Goal: Information Seeking & Learning: Learn about a topic

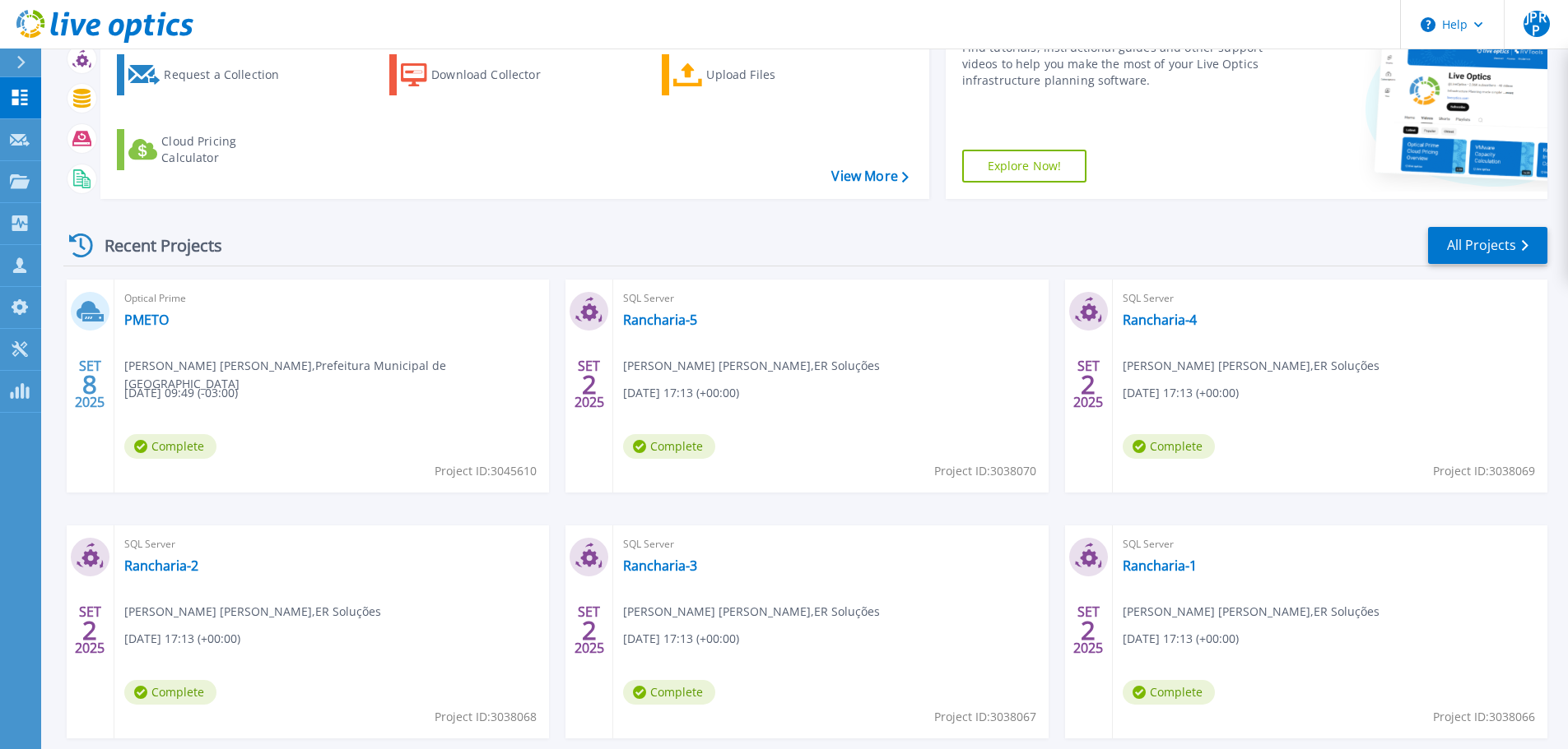
scroll to position [164, 0]
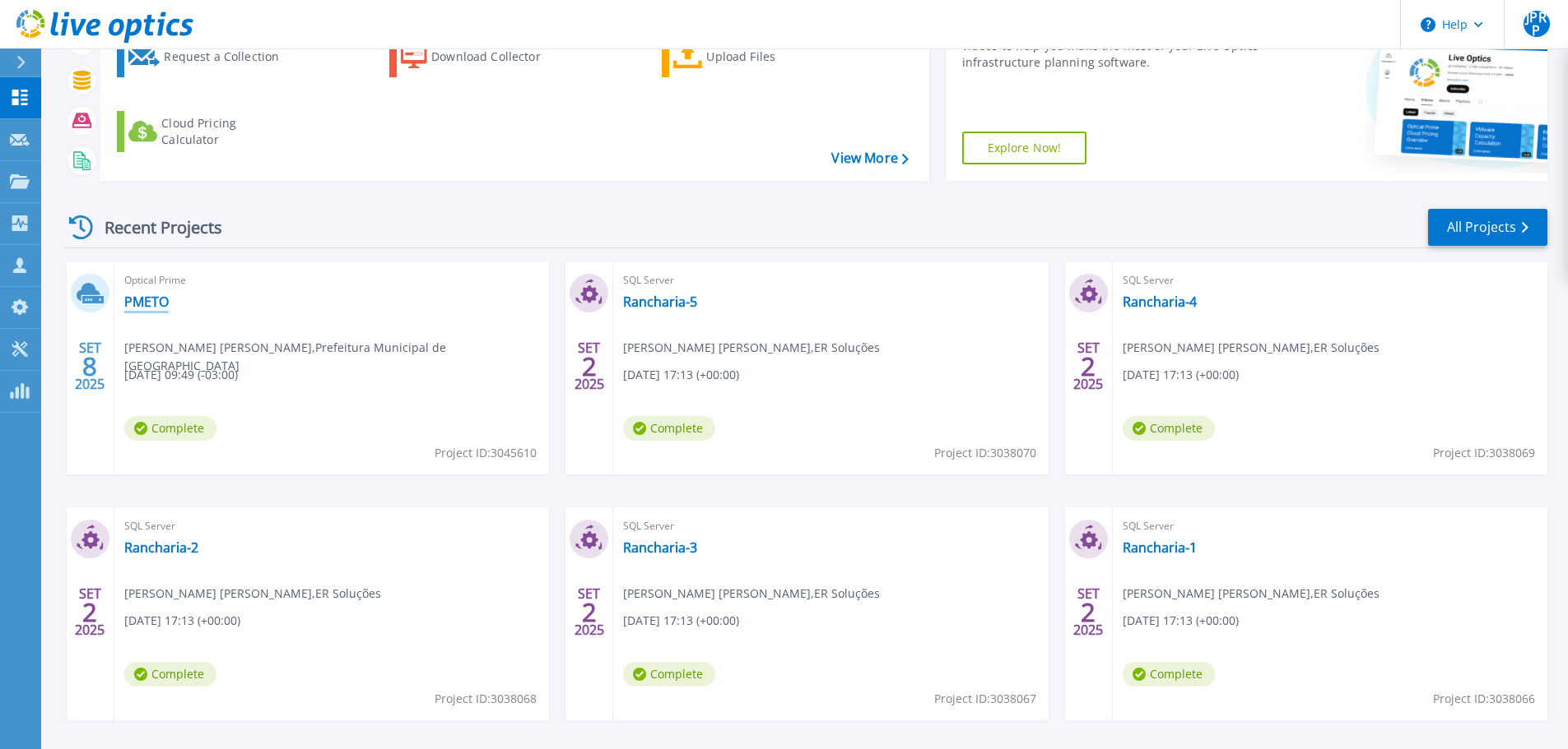
click at [148, 295] on link "PMETO" at bounding box center [147, 302] width 45 height 17
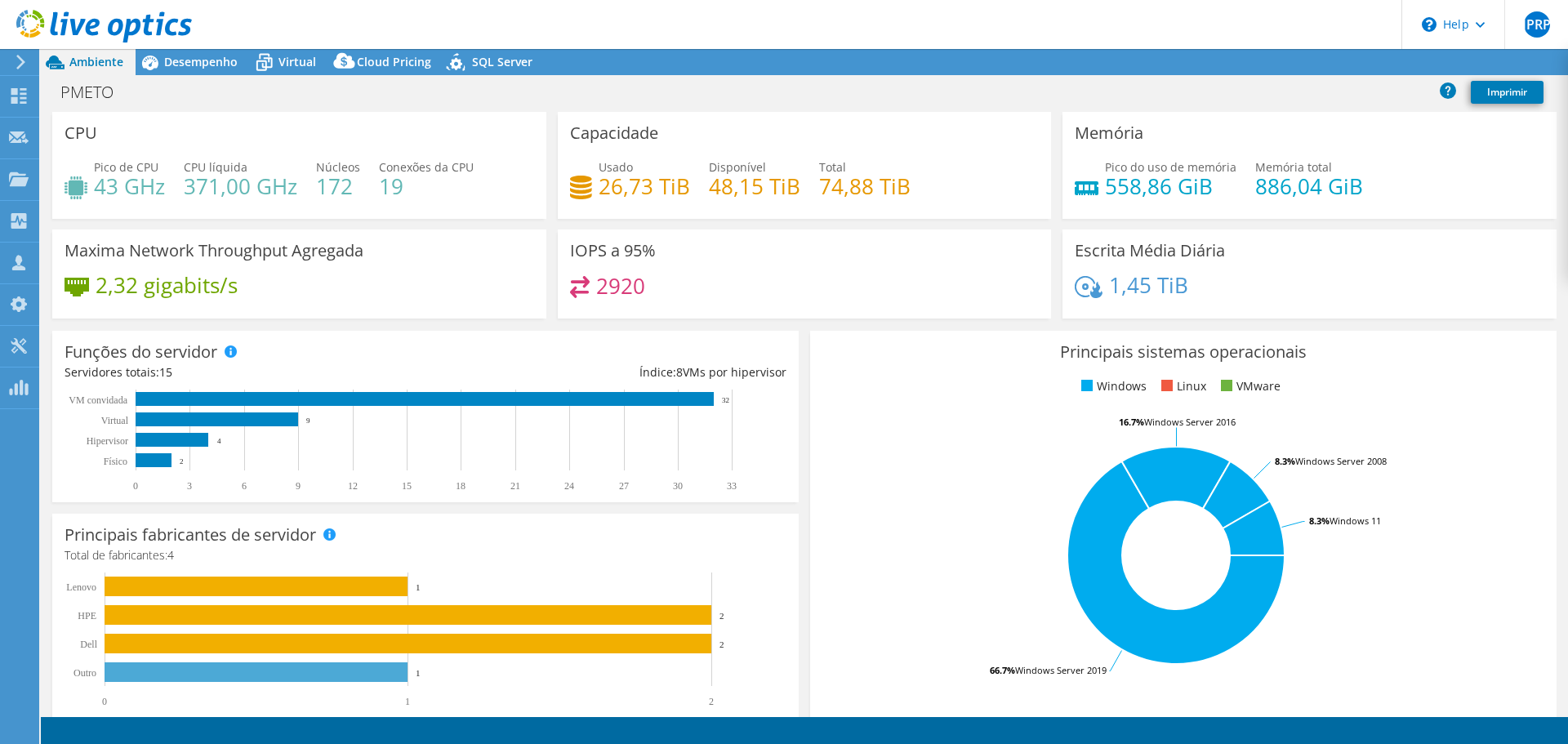
select select "USD"
drag, startPoint x: 160, startPoint y: 191, endPoint x: 96, endPoint y: 192, distance: 64.0
click at [96, 192] on h4 "43 GHz" at bounding box center [130, 186] width 71 height 18
click at [174, 187] on div "Pico de CPU 43 GHz CPU líquida 371,00 GHz Núcleos 172 Conexões da CPU 19" at bounding box center [300, 185] width 470 height 53
drag, startPoint x: 97, startPoint y: 191, endPoint x: 161, endPoint y: 190, distance: 64.0
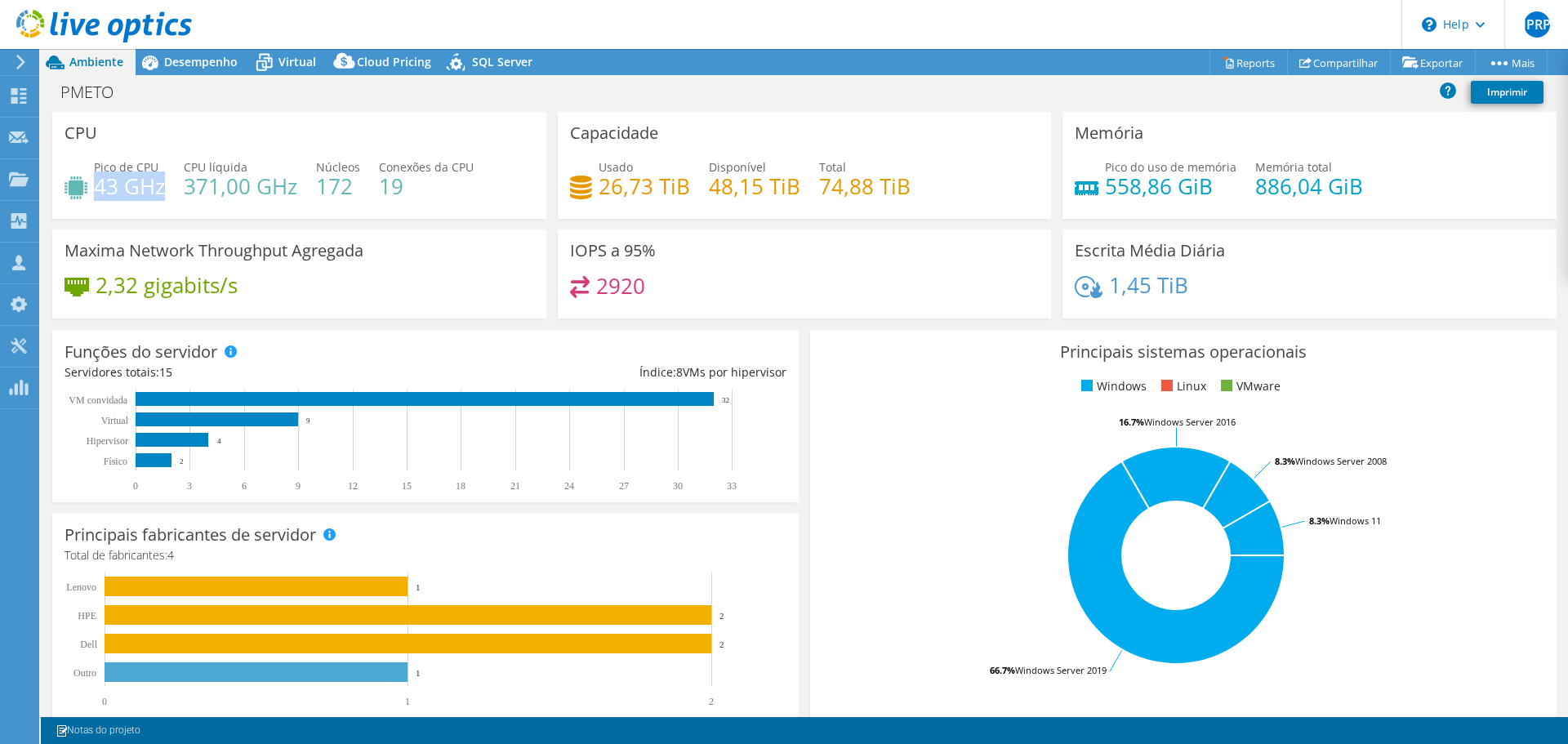
click at [161, 190] on h4 "43 GHz" at bounding box center [130, 186] width 71 height 18
drag, startPoint x: 1205, startPoint y: 191, endPoint x: 1102, endPoint y: 192, distance: 103.0
click at [1105, 192] on h4 "558,86 GiB" at bounding box center [1171, 186] width 132 height 18
click at [1216, 203] on div "Pico do uso de memória 558,86 GiB Memória total 886,04 GiB" at bounding box center [1310, 185] width 470 height 53
drag, startPoint x: 1094, startPoint y: 184, endPoint x: 1190, endPoint y: 184, distance: 96.0
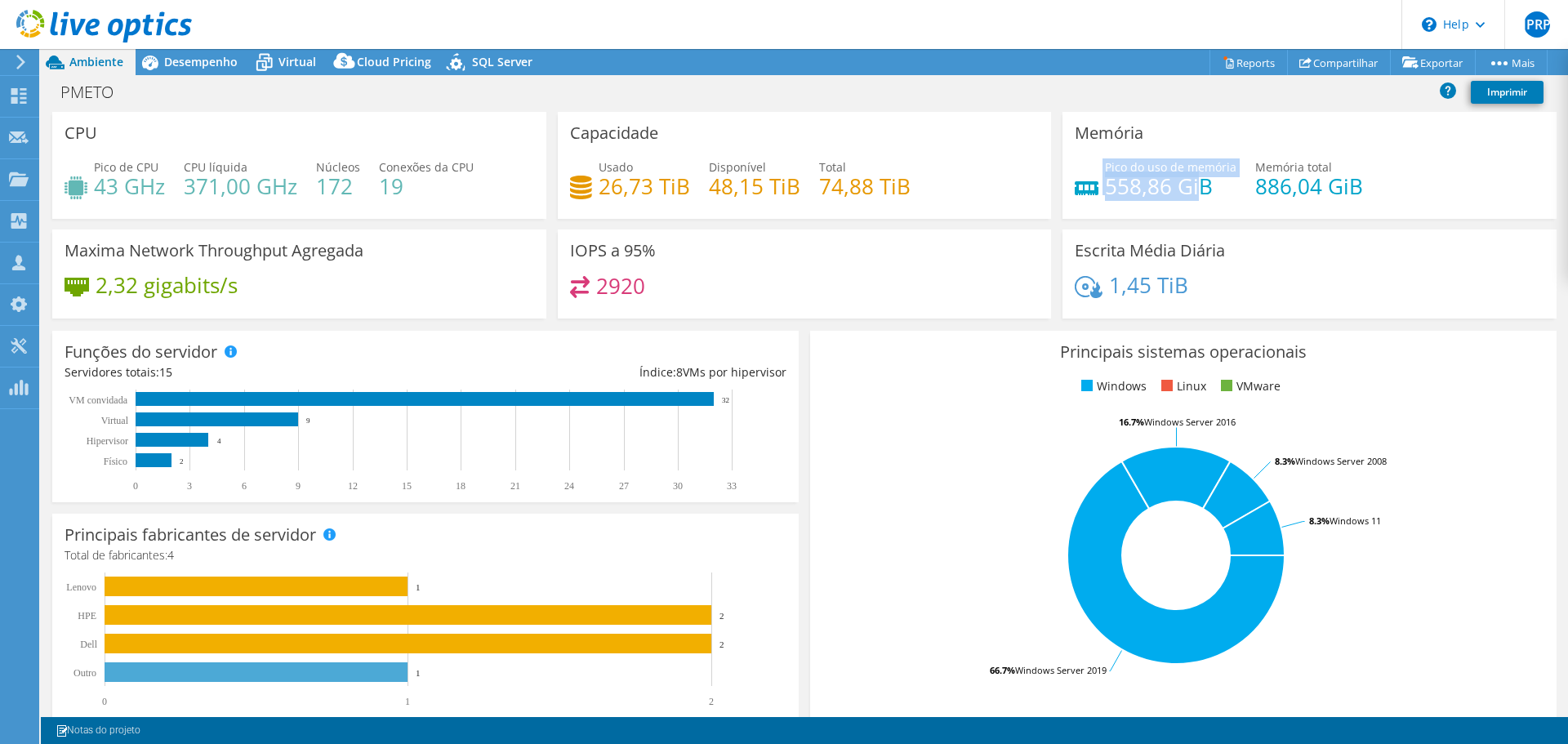
click at [1190, 184] on div "Pico do uso de memória 558,86 GiB" at bounding box center [1155, 176] width 162 height 36
click at [1204, 184] on h4 "558,86 GiB" at bounding box center [1171, 186] width 132 height 18
drag, startPoint x: 1203, startPoint y: 187, endPoint x: 1097, endPoint y: 200, distance: 106.8
click at [1105, 196] on h4 "558,86 GiB" at bounding box center [1171, 186] width 132 height 18
drag, startPoint x: 90, startPoint y: 190, endPoint x: 167, endPoint y: 188, distance: 77.0
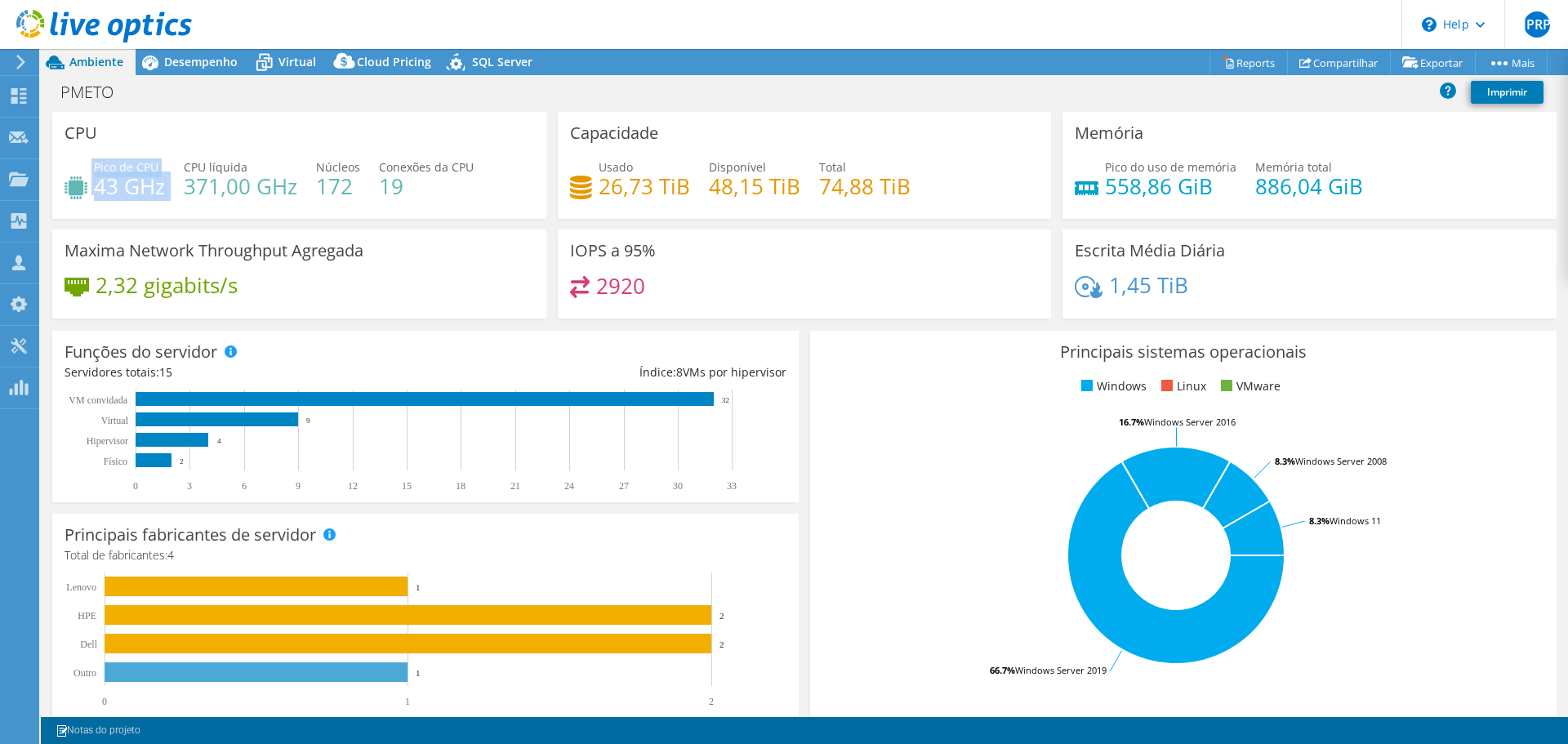
click at [167, 188] on div "Pico de CPU 43 GHz CPU líquida 371,00 GHz Núcleos 172 Conexões da CPU 19" at bounding box center [300, 185] width 470 height 53
drag, startPoint x: 167, startPoint y: 188, endPoint x: 99, endPoint y: 193, distance: 68.2
click at [99, 193] on div "Pico de CPU 43 GHz CPU líquida 371,00 GHz Núcleos 172 Conexões da CPU 19" at bounding box center [300, 185] width 470 height 53
click at [909, 171] on div "Usado 26,73 TiB Disponível 48,15 TiB Total 74,88 TiB" at bounding box center [805, 185] width 470 height 53
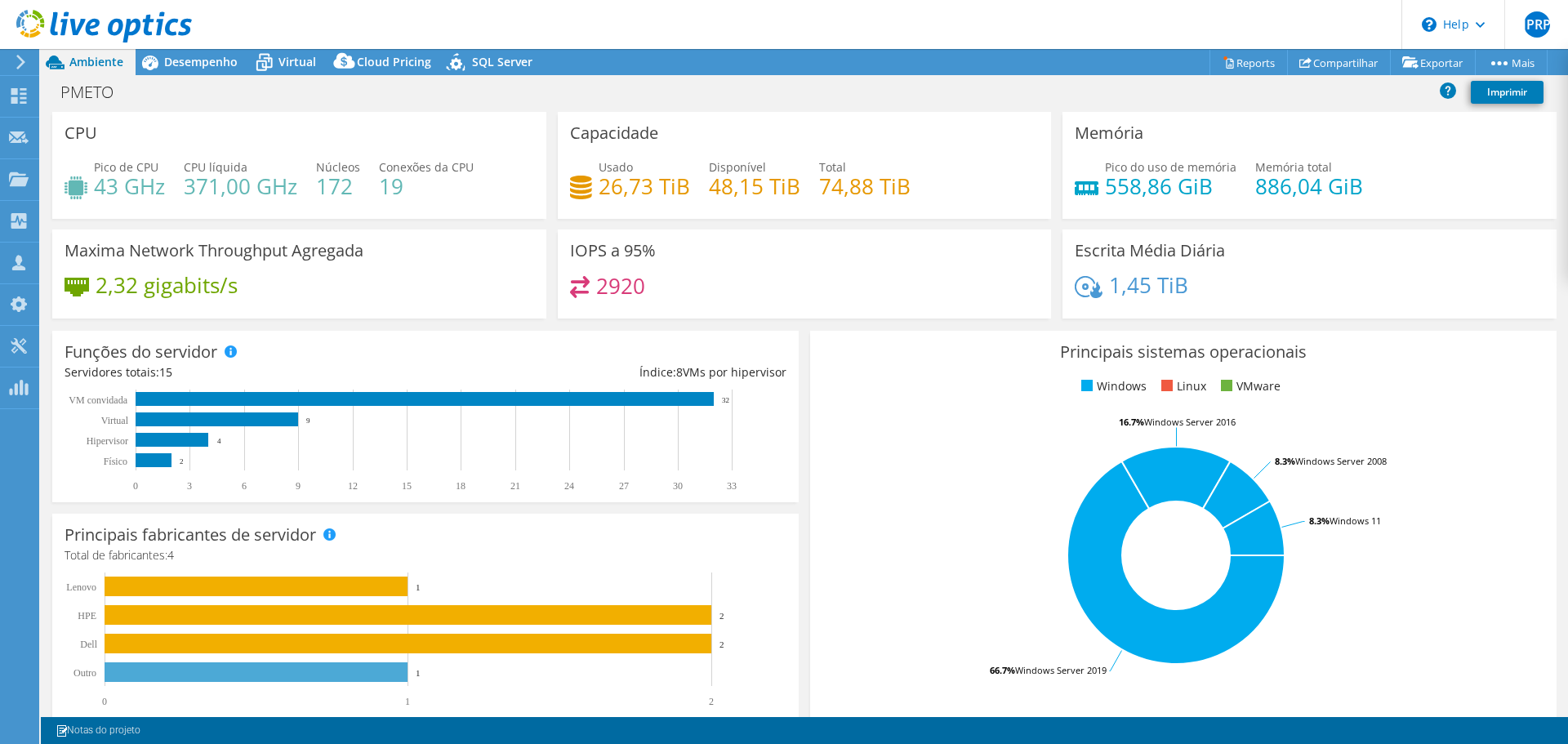
click at [84, 27] on icon at bounding box center [104, 27] width 176 height 33
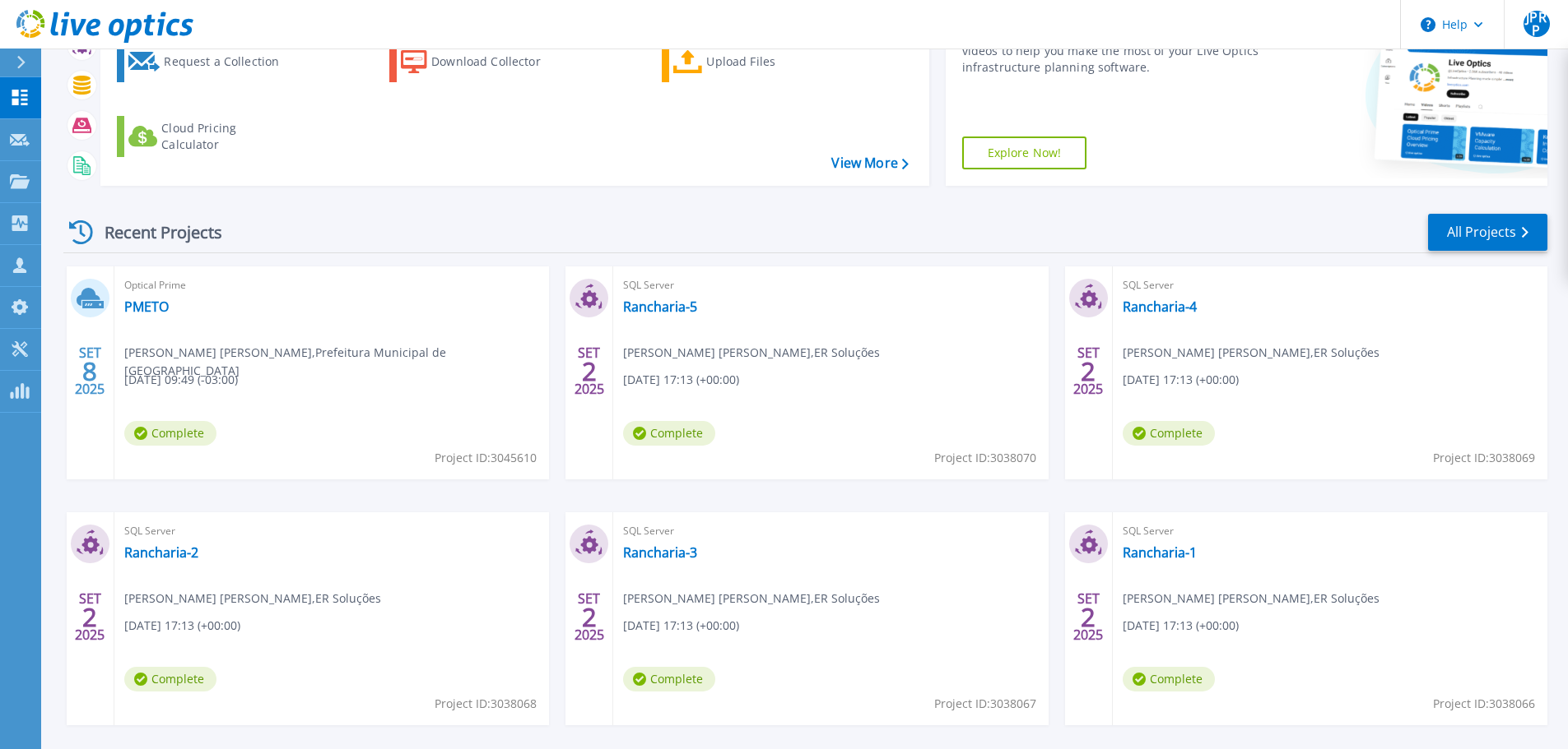
scroll to position [164, 0]
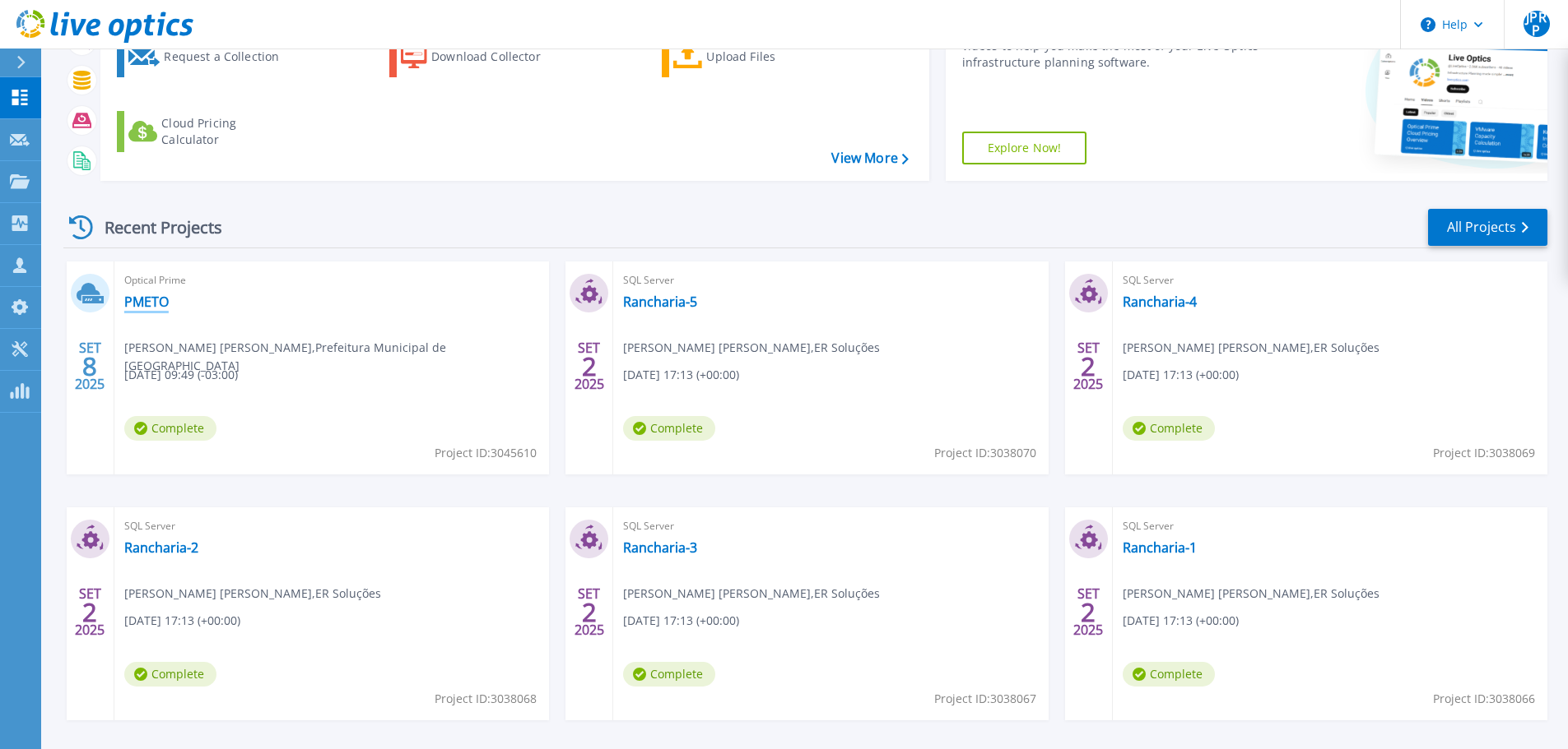
click at [151, 300] on link "PMETO" at bounding box center [147, 302] width 45 height 17
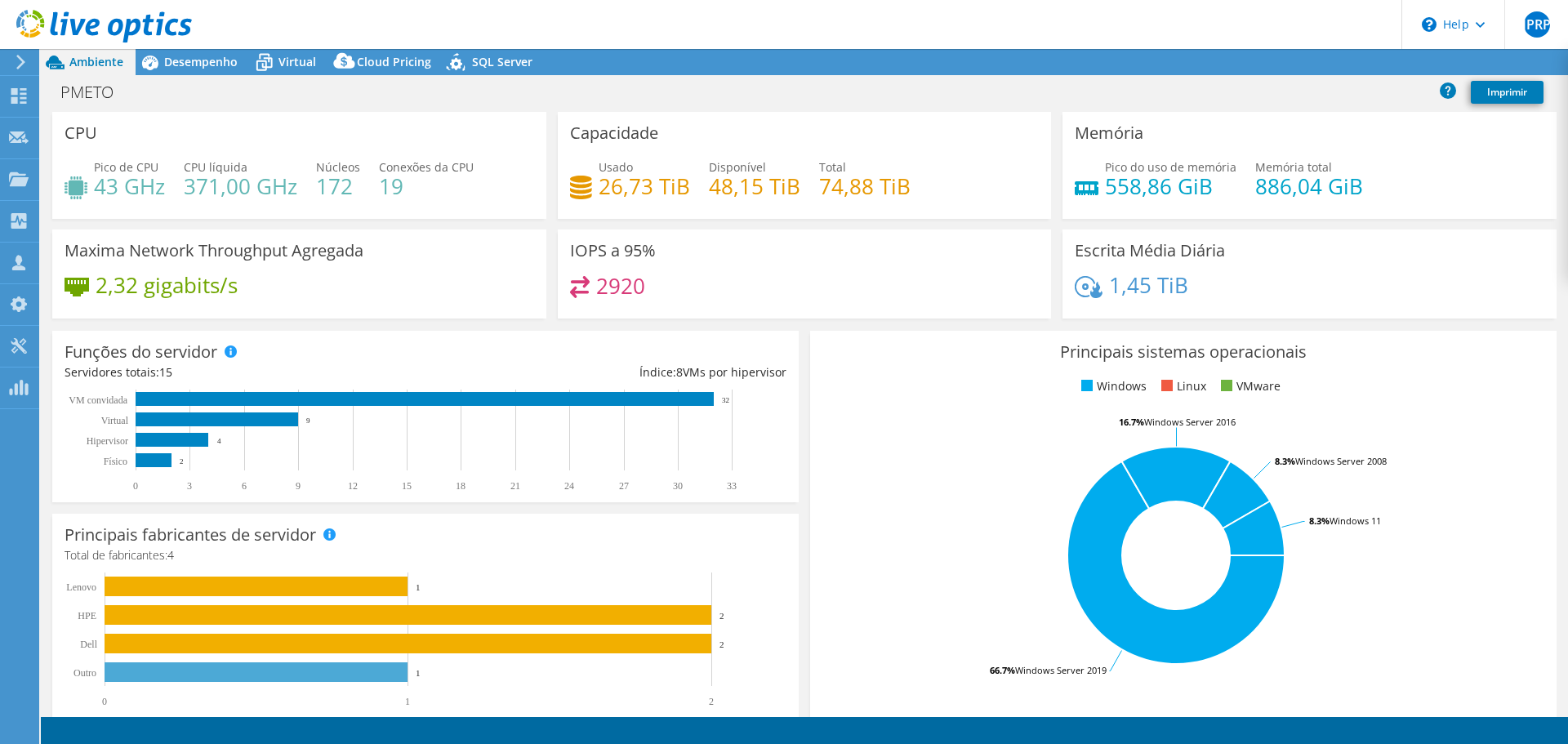
select select "USD"
drag, startPoint x: 644, startPoint y: 190, endPoint x: 661, endPoint y: 190, distance: 17.0
click at [661, 190] on h4 "26,73 TiB" at bounding box center [644, 186] width 91 height 18
click at [681, 189] on h4 "26,73 TiB" at bounding box center [644, 186] width 91 height 18
drag, startPoint x: 685, startPoint y: 185, endPoint x: 600, endPoint y: 192, distance: 85.3
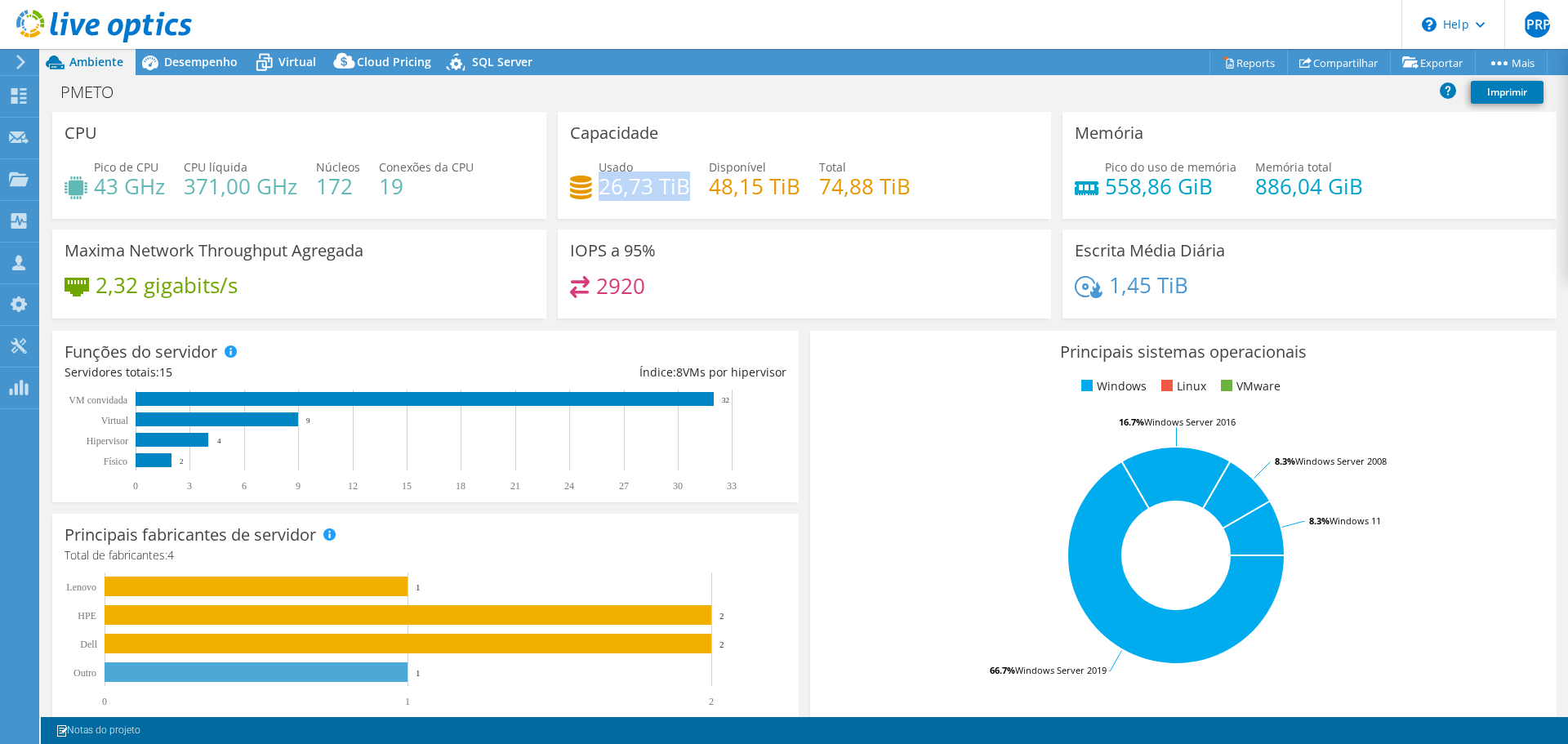
click at [600, 192] on h4 "26,73 TiB" at bounding box center [644, 186] width 91 height 18
click at [701, 200] on div "Usado 26,73 TiB Disponível 48,15 TiB Total 74,88 TiB" at bounding box center [805, 185] width 470 height 53
click at [681, 190] on h4 "26,73 TiB" at bounding box center [644, 186] width 91 height 18
drag, startPoint x: 681, startPoint y: 184, endPoint x: 594, endPoint y: 192, distance: 87.4
click at [598, 192] on h4 "26,73 TiB" at bounding box center [644, 186] width 91 height 18
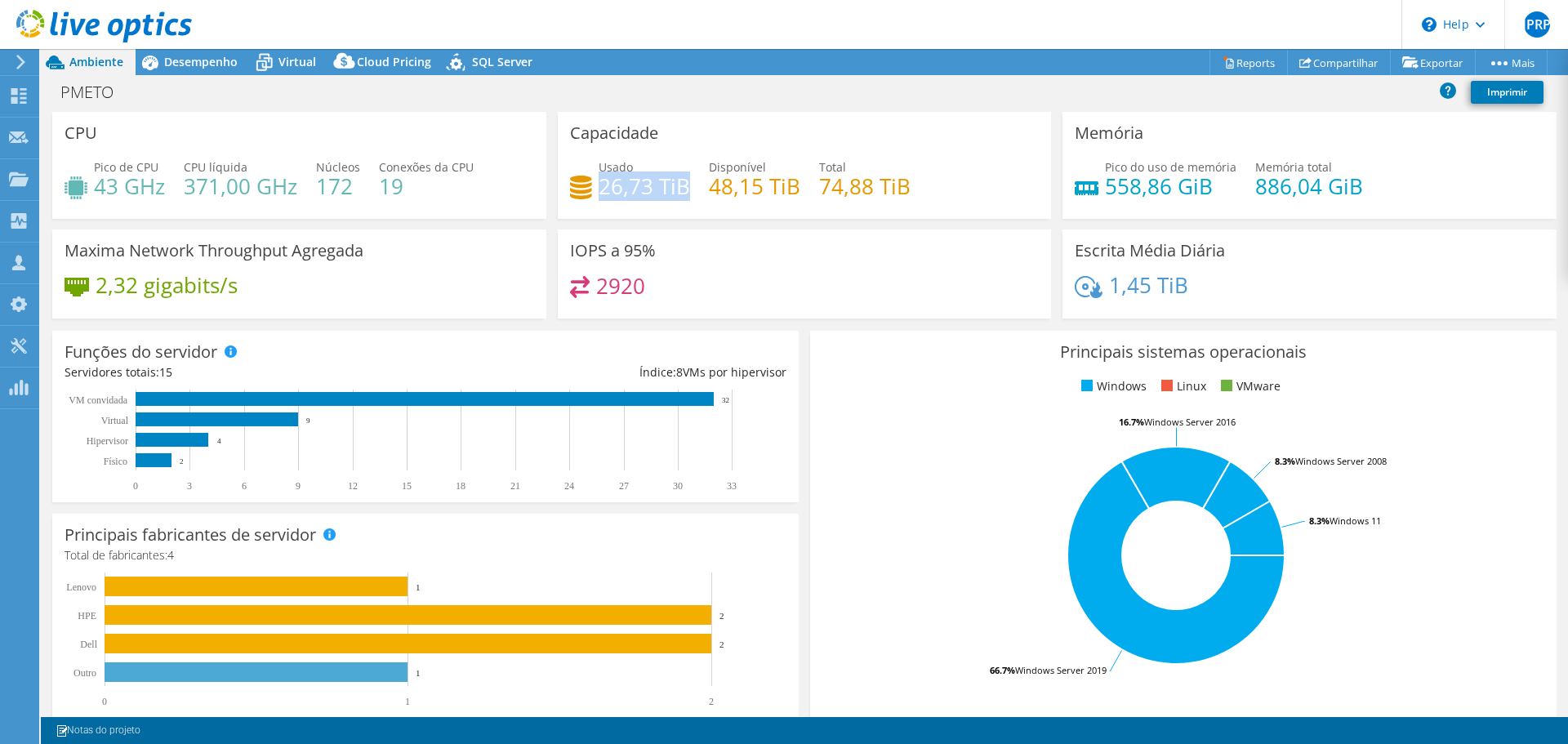
click at [616, 186] on h4 "26,73 TiB" at bounding box center [644, 186] width 91 height 18
click at [645, 186] on h4 "26,73 TiB" at bounding box center [644, 186] width 91 height 18
drag, startPoint x: 585, startPoint y: 288, endPoint x: 593, endPoint y: 287, distance: 8.1
click at [593, 287] on div "2920" at bounding box center [607, 285] width 76 height 19
drag, startPoint x: 103, startPoint y: 284, endPoint x: 144, endPoint y: 284, distance: 41.0
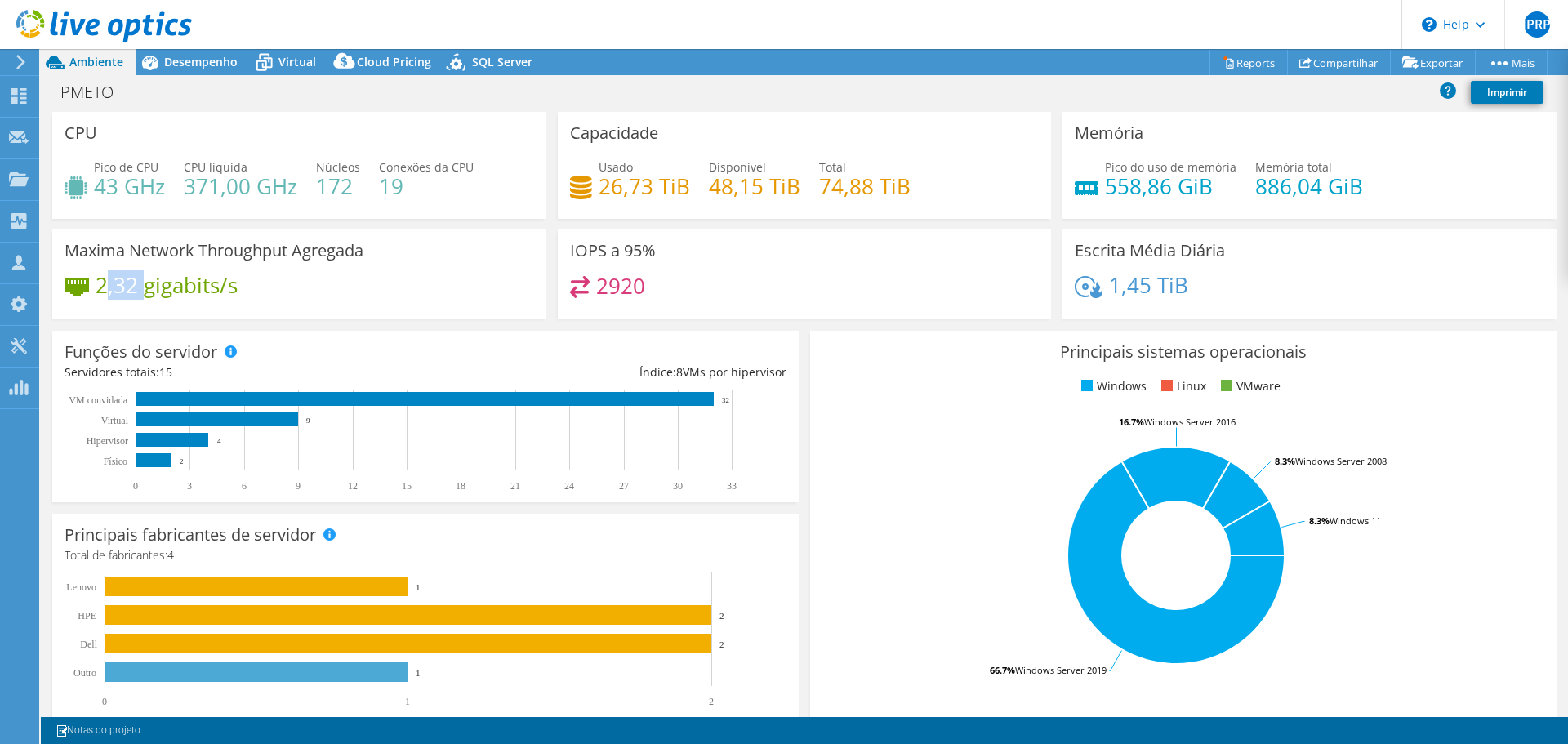
click at [144, 284] on h4 "2,32 gigabits/s" at bounding box center [166, 285] width 142 height 18
click at [211, 286] on h4 "2,32 gigabits/s" at bounding box center [166, 285] width 142 height 18
drag, startPoint x: 705, startPoint y: 187, endPoint x: 757, endPoint y: 182, distance: 52.2
click at [757, 182] on h4 "48,15 TiB" at bounding box center [755, 186] width 91 height 18
click at [749, 184] on h4 "48,15 TiB" at bounding box center [755, 186] width 91 height 18
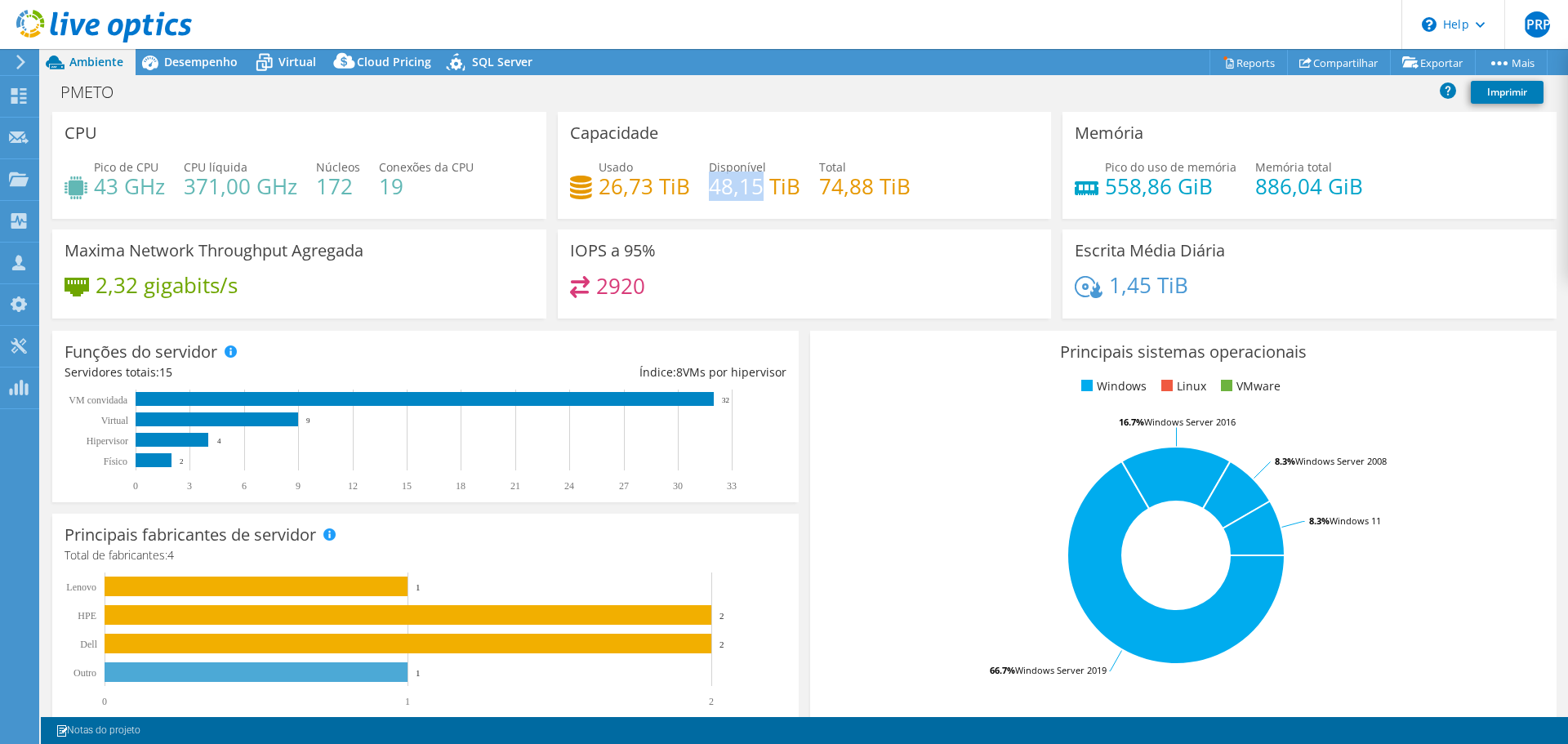
drag, startPoint x: 708, startPoint y: 190, endPoint x: 756, endPoint y: 190, distance: 48.0
click at [756, 190] on h4 "48,15 TiB" at bounding box center [755, 186] width 91 height 18
click at [802, 182] on div "Usado 26,73 TiB Disponível 48,15 TiB Total 74,88 TiB" at bounding box center [805, 185] width 470 height 53
